Goal: Task Accomplishment & Management: Manage account settings

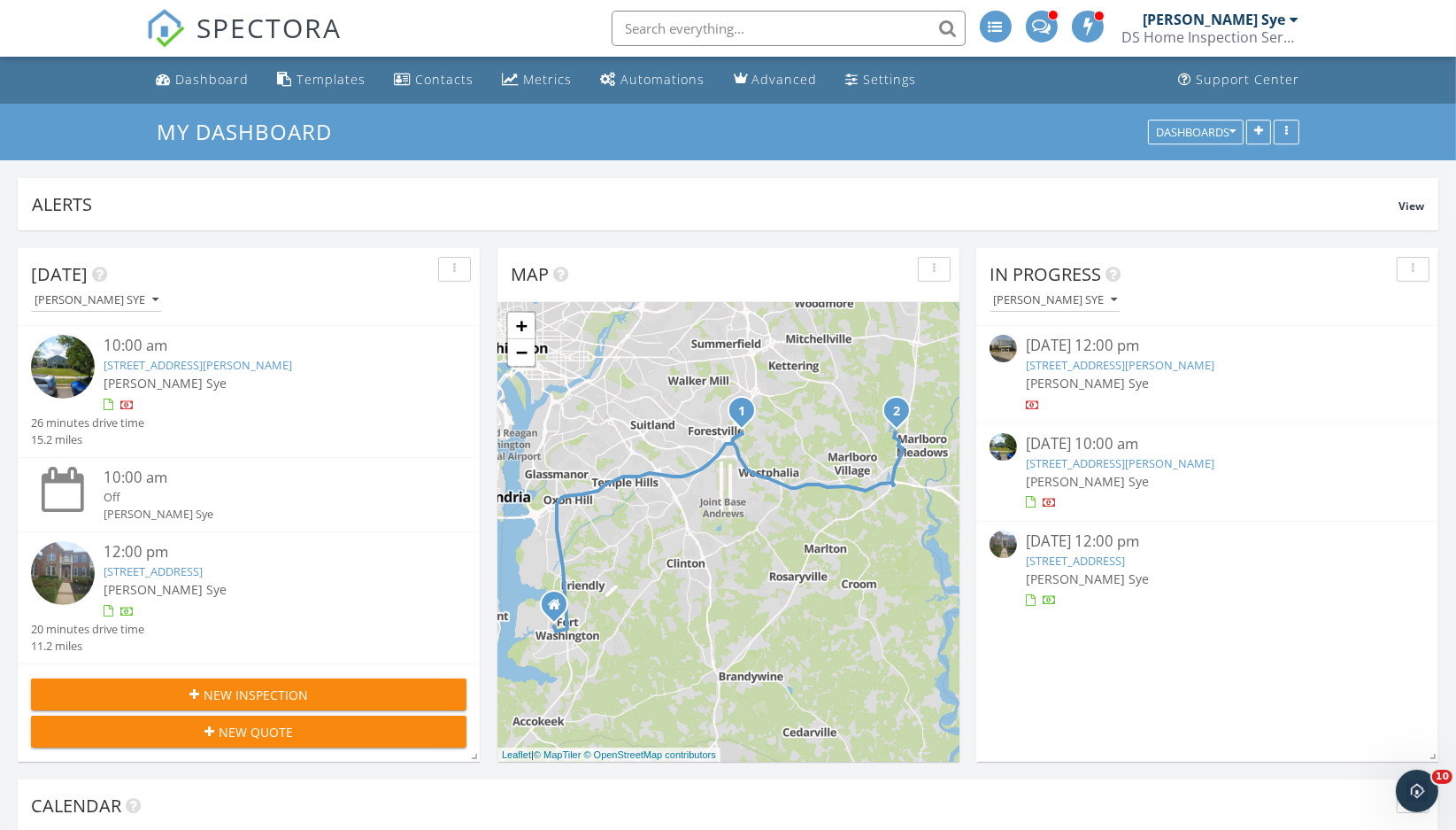
click at [1060, 358] on link "4414 Wilkens Ave, Baltimore, MD 21229" at bounding box center [1120, 365] width 188 height 16
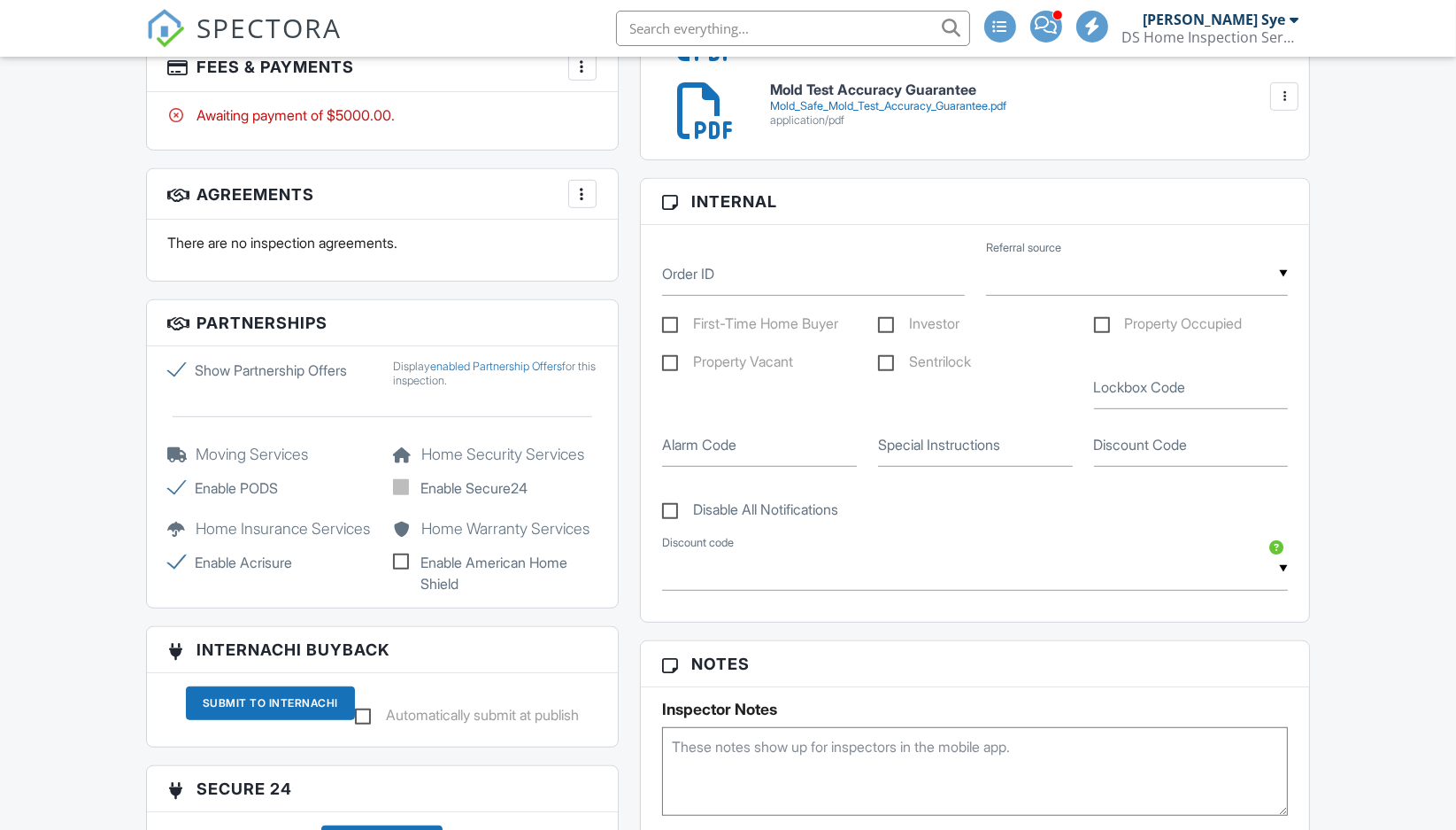
scroll to position [873, 0]
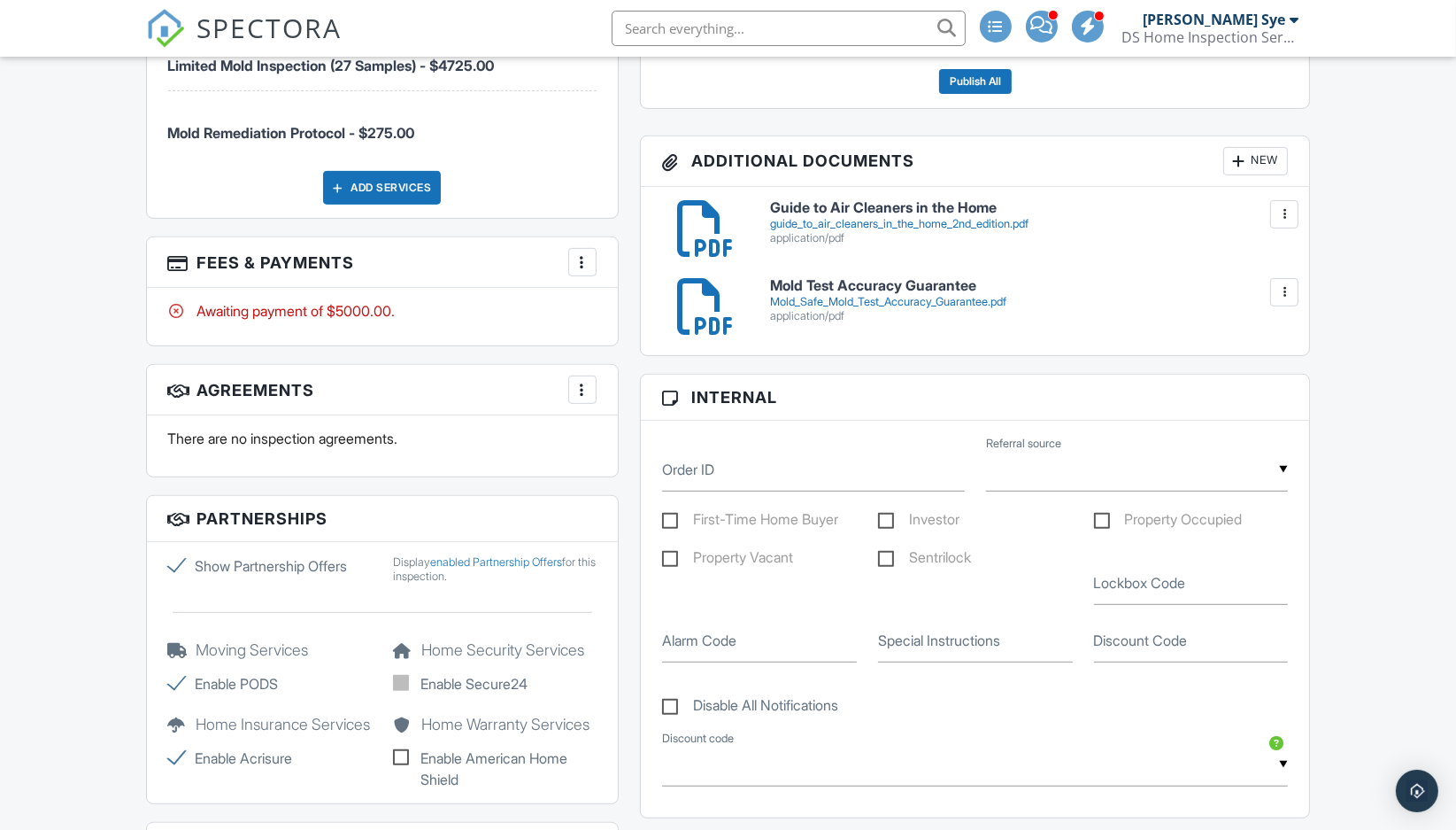
click at [593, 256] on div "More" at bounding box center [582, 262] width 28 height 28
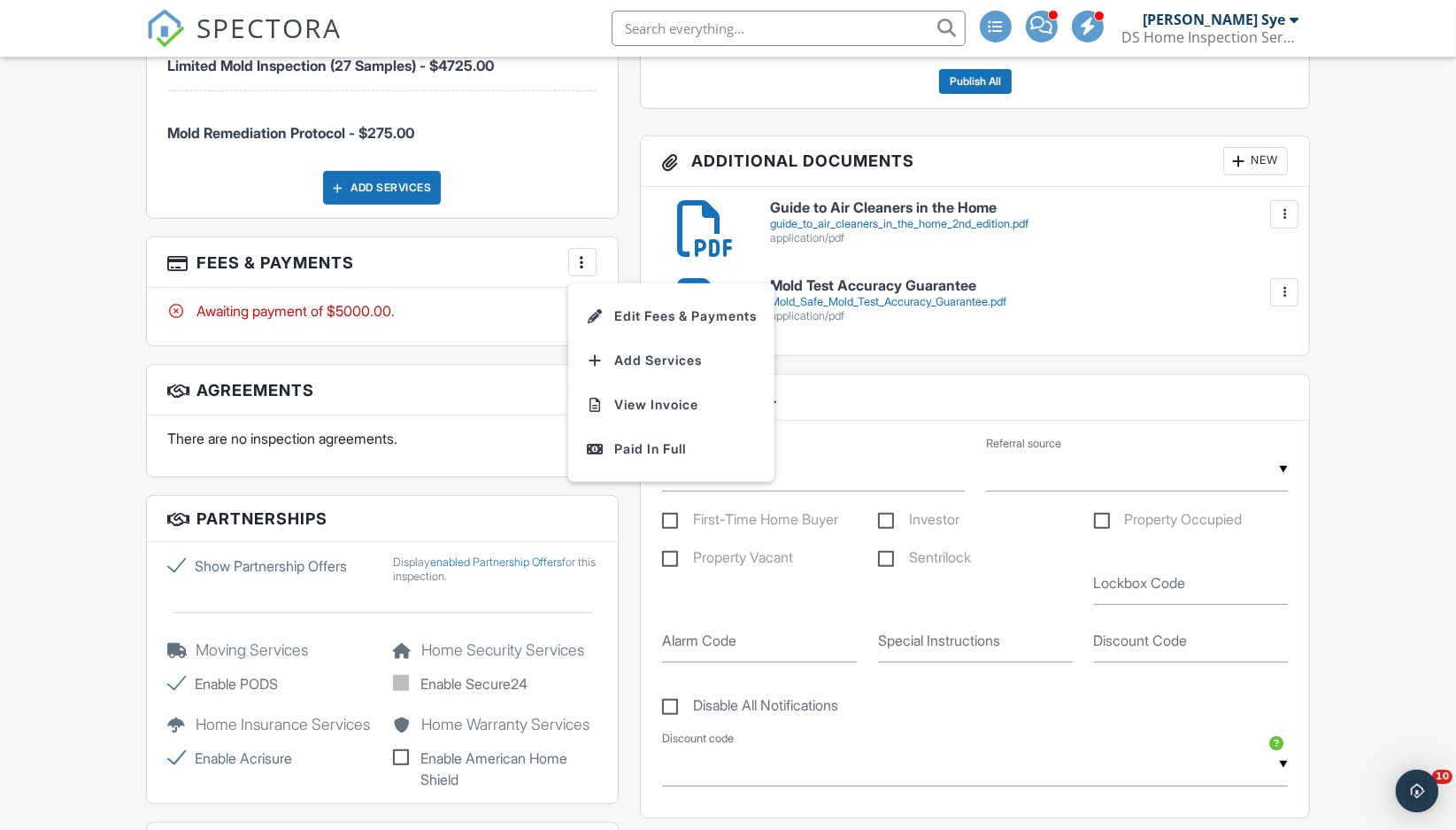
scroll to position [0, 0]
click at [629, 400] on li "View Invoice" at bounding box center [672, 405] width 185 height 45
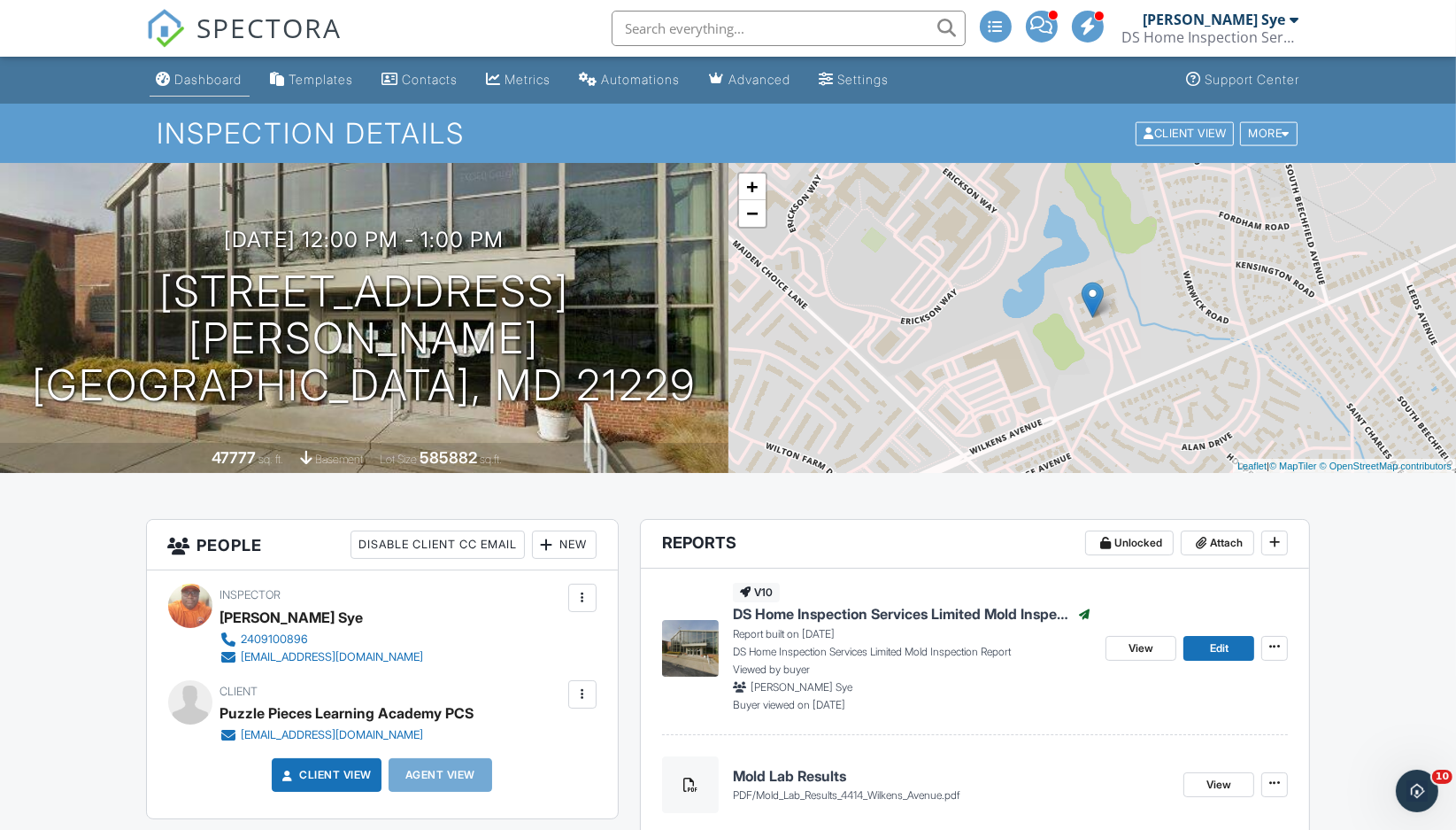
click at [190, 83] on div "Dashboard" at bounding box center [209, 79] width 67 height 15
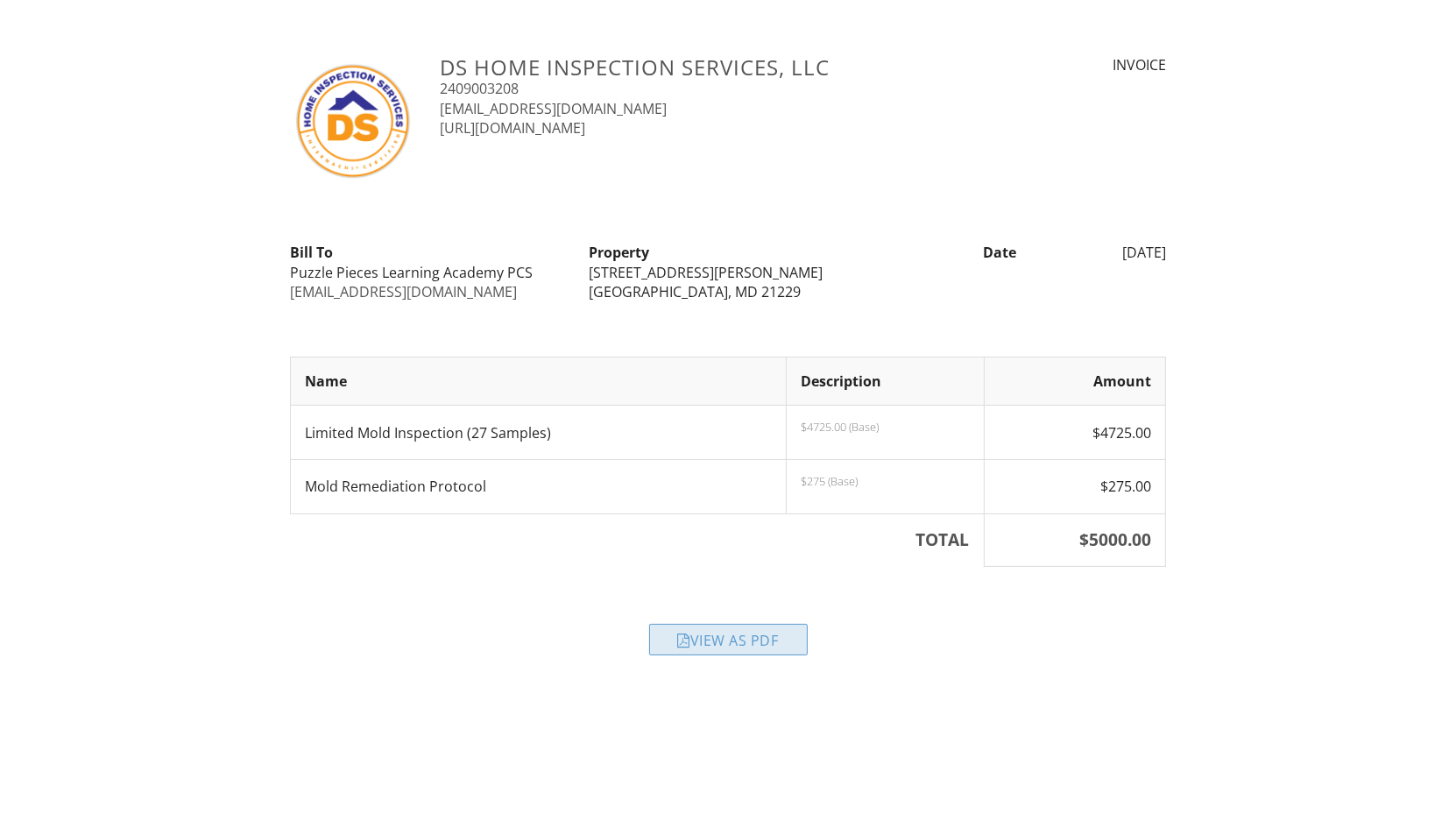
click at [729, 646] on div "View as PDF" at bounding box center [728, 638] width 158 height 31
